Goal: Task Accomplishment & Management: Manage account settings

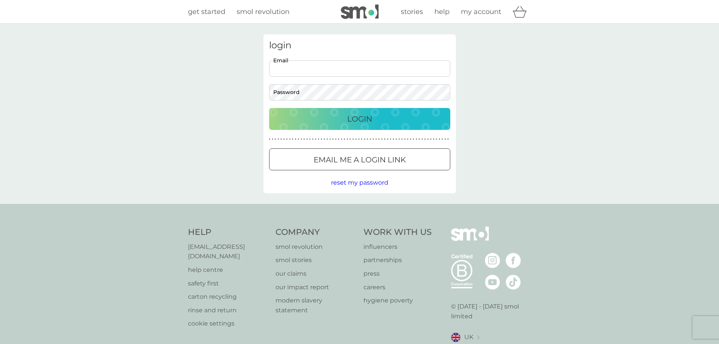
click at [292, 62] on input "Email" at bounding box center [359, 68] width 181 height 16
type input "njbridgeman@gmail.com"
click at [269, 108] on button "Login" at bounding box center [359, 119] width 181 height 22
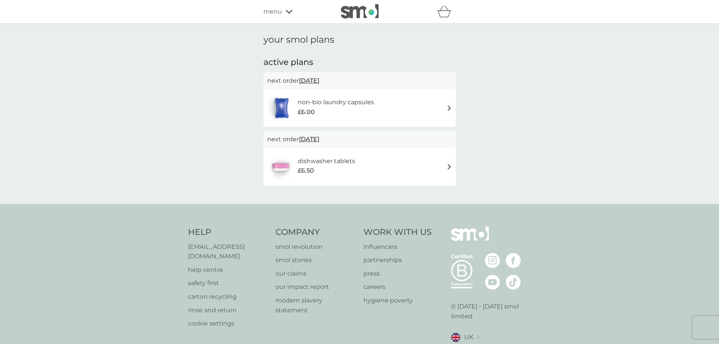
click at [319, 80] on span "[DATE]" at bounding box center [309, 80] width 20 height 15
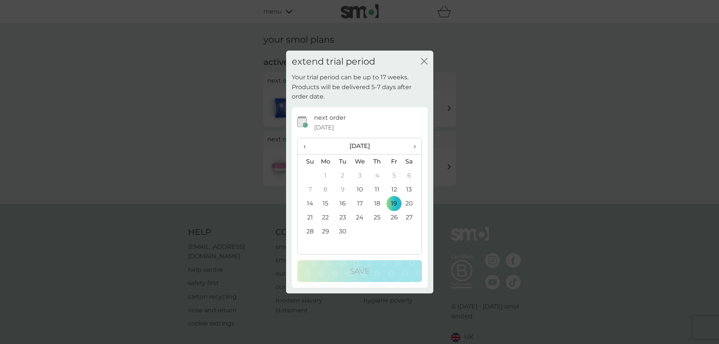
click at [416, 147] on th "›" at bounding box center [411, 146] width 19 height 16
click at [305, 145] on span "‹" at bounding box center [308, 146] width 8 height 16
click at [414, 148] on span "›" at bounding box center [412, 146] width 8 height 16
click at [378, 188] on td "9" at bounding box center [376, 189] width 17 height 14
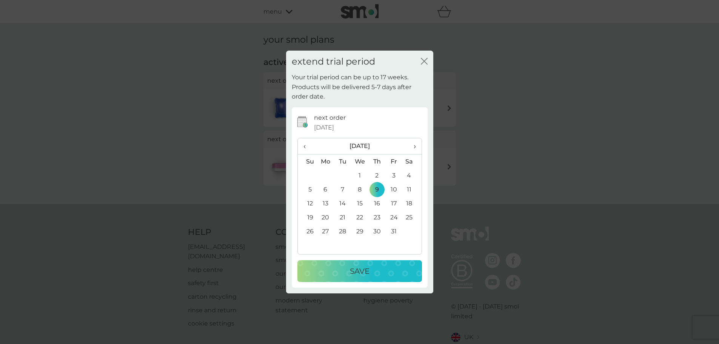
click at [370, 271] on div "Save" at bounding box center [359, 271] width 109 height 12
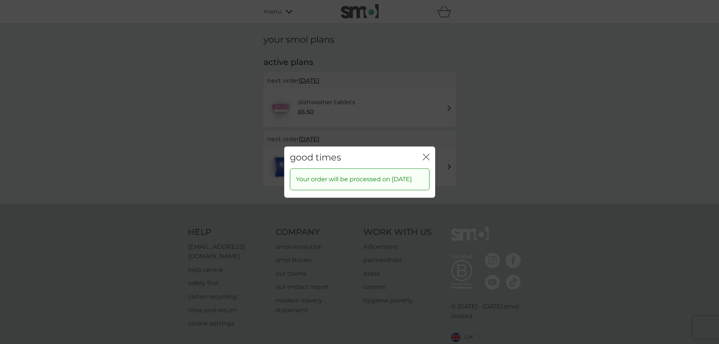
click at [423, 153] on icon "close" at bounding box center [426, 156] width 7 height 7
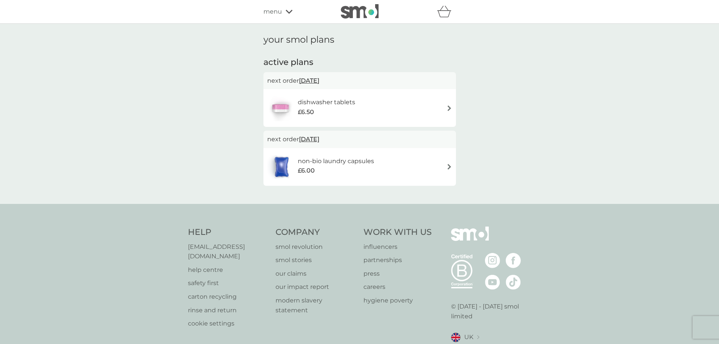
click at [319, 81] on span "[DATE]" at bounding box center [309, 80] width 20 height 15
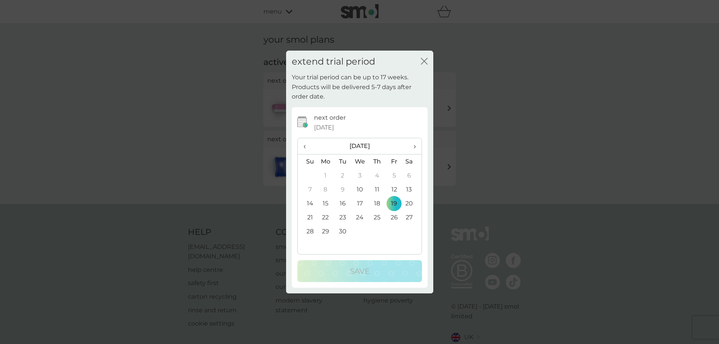
click at [415, 147] on span "›" at bounding box center [412, 146] width 8 height 16
click at [379, 189] on td "9" at bounding box center [376, 189] width 17 height 14
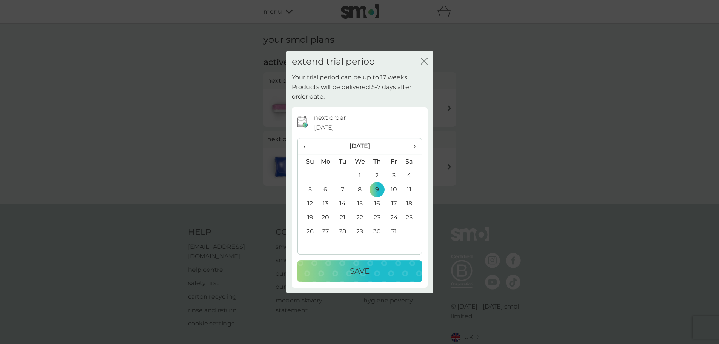
click at [366, 265] on button "Save" at bounding box center [360, 271] width 125 height 22
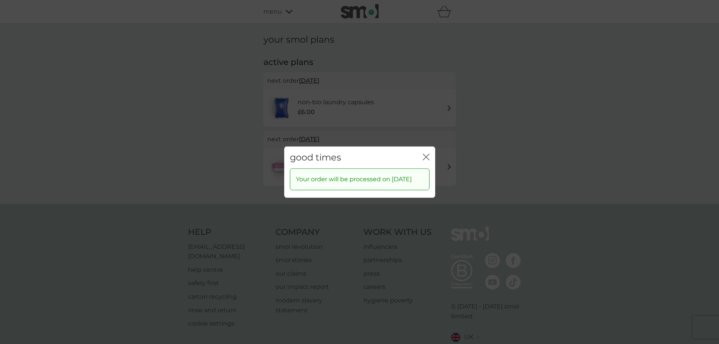
click at [426, 155] on icon "close" at bounding box center [426, 156] width 7 height 7
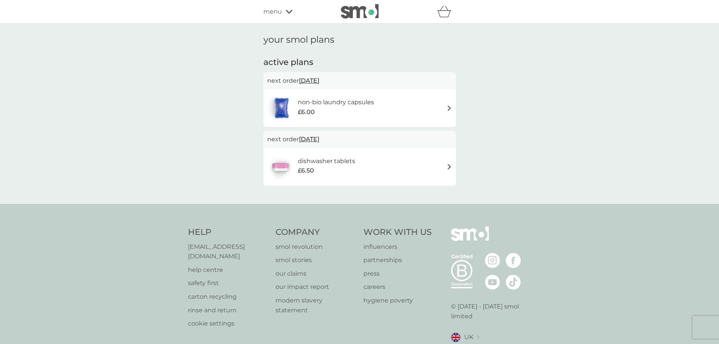
click at [574, 96] on div "your smol plans active plans next order [DATE] non-bio laundry capsules £6.00 n…" at bounding box center [359, 114] width 719 height 180
click at [287, 8] on div "menu" at bounding box center [296, 12] width 64 height 10
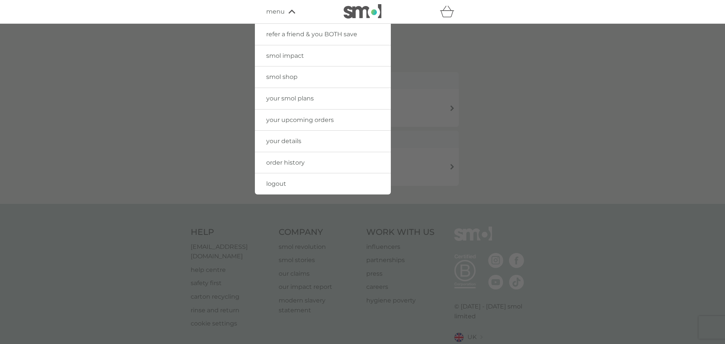
click at [280, 182] on span "logout" at bounding box center [276, 183] width 20 height 7
